Goal: Browse casually

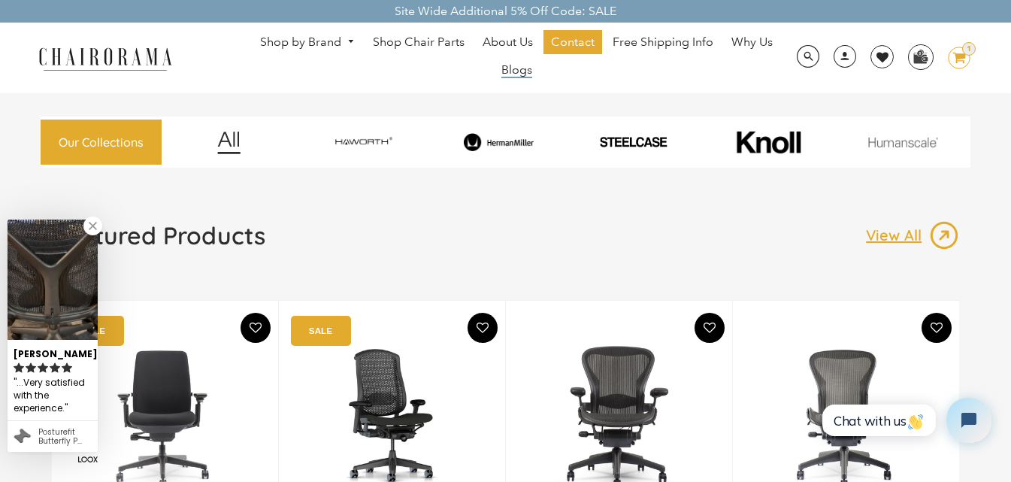
click at [515, 66] on span "Blogs" at bounding box center [517, 70] width 31 height 16
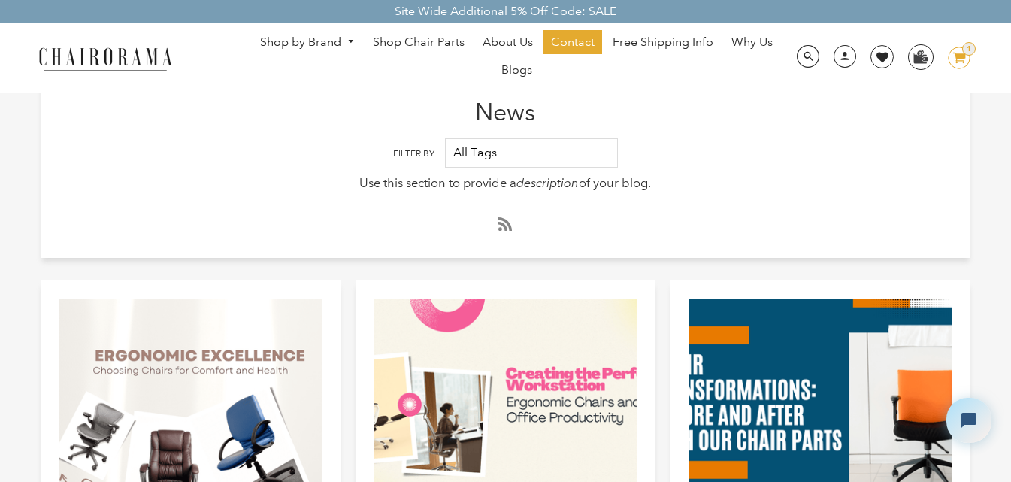
click at [157, 56] on img at bounding box center [105, 58] width 150 height 26
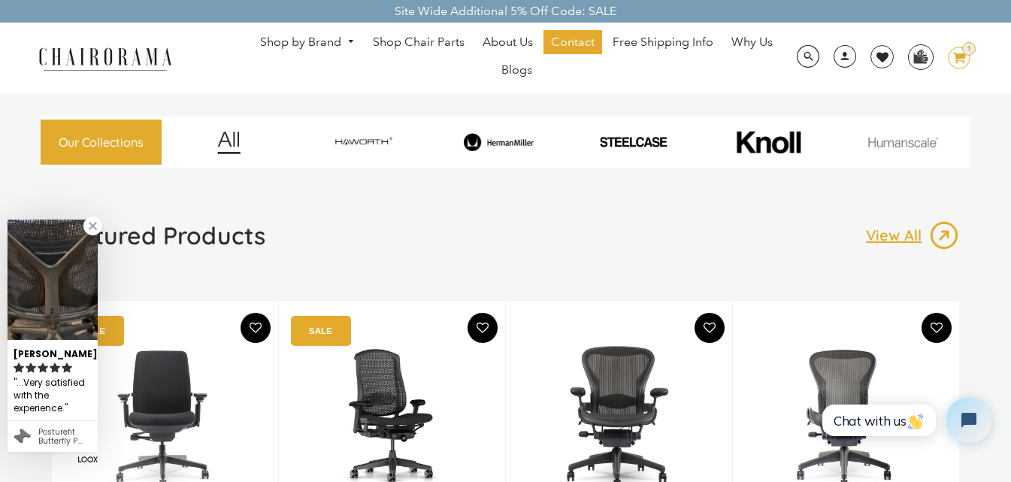
click at [95, 228] on link at bounding box center [92, 226] width 19 height 19
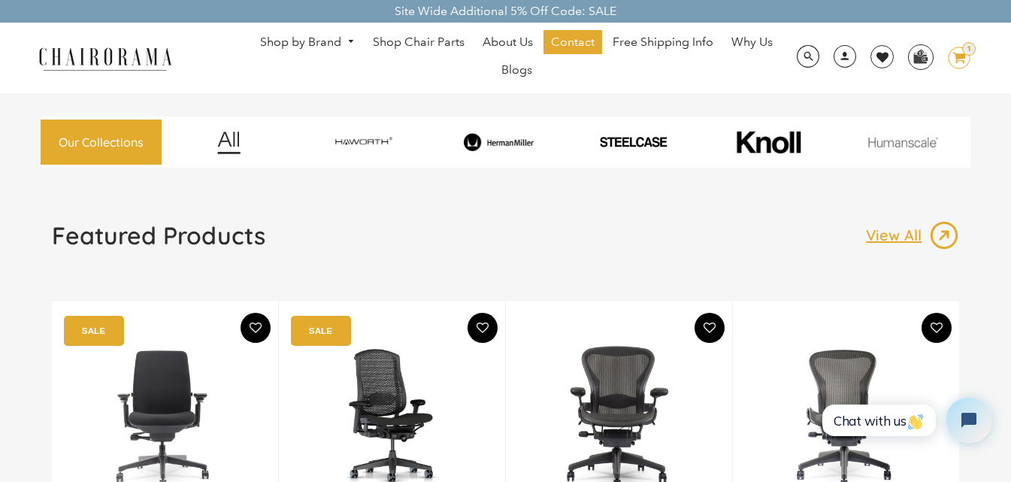
click at [165, 236] on h1 "Featured Products" at bounding box center [159, 235] width 214 height 30
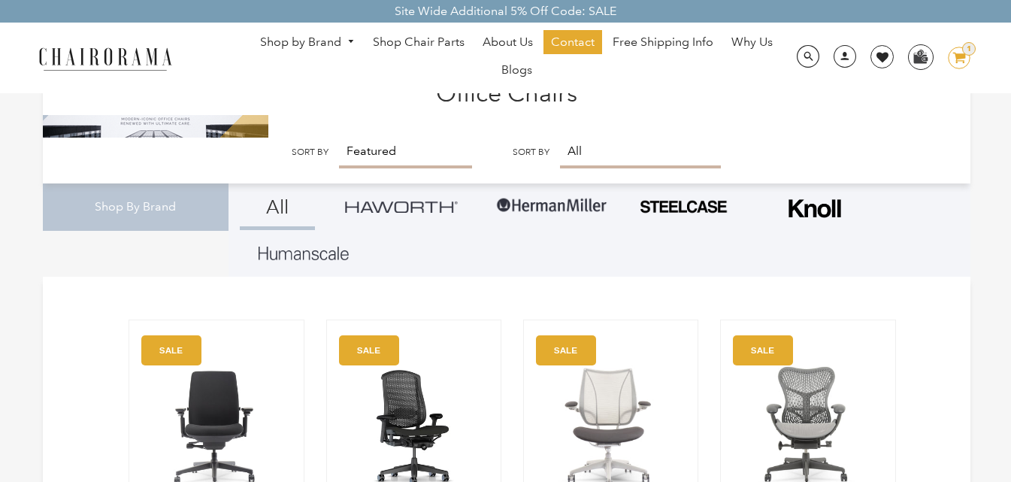
click at [129, 183] on div "Shop By Brand All" at bounding box center [507, 229] width 928 height 93
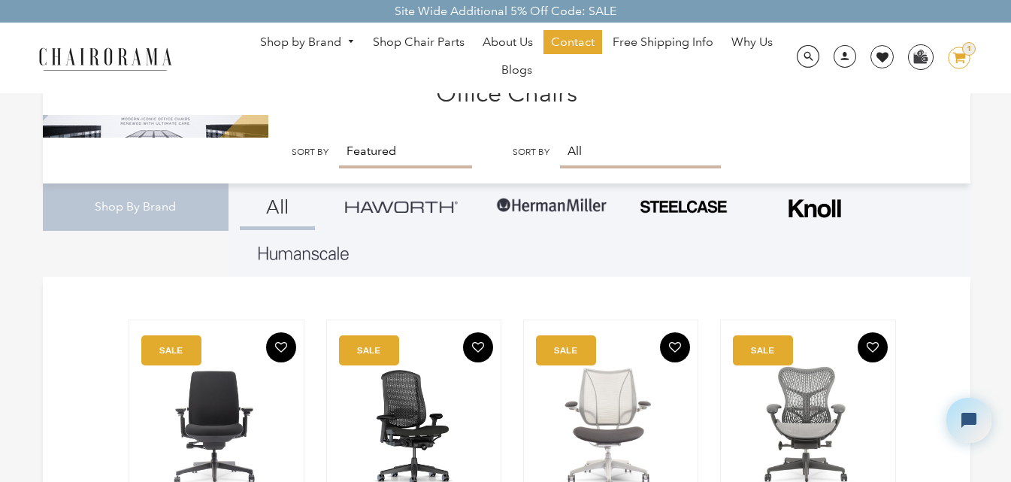
click at [129, 183] on div "Shop By Brand All" at bounding box center [507, 229] width 928 height 93
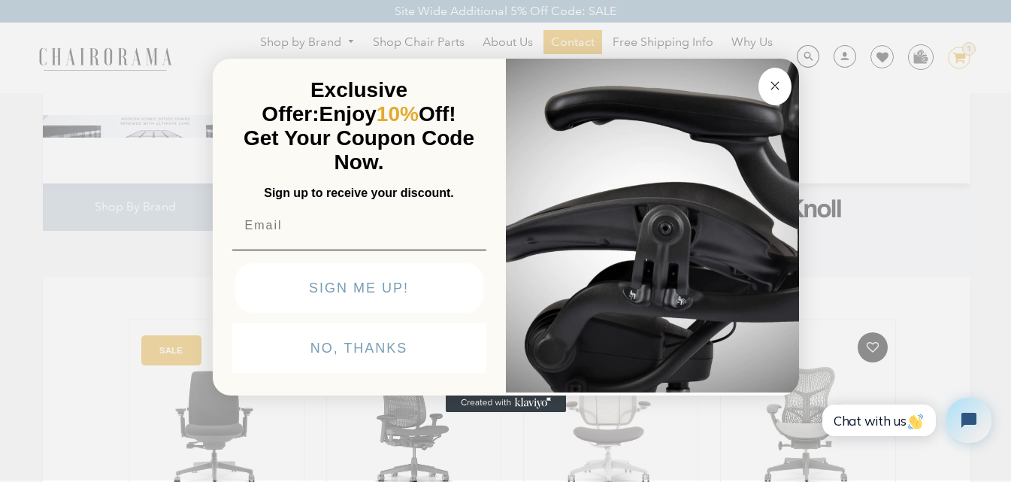
click at [771, 84] on circle "Close dialog" at bounding box center [774, 85] width 17 height 17
